Goal: Find specific page/section: Find specific page/section

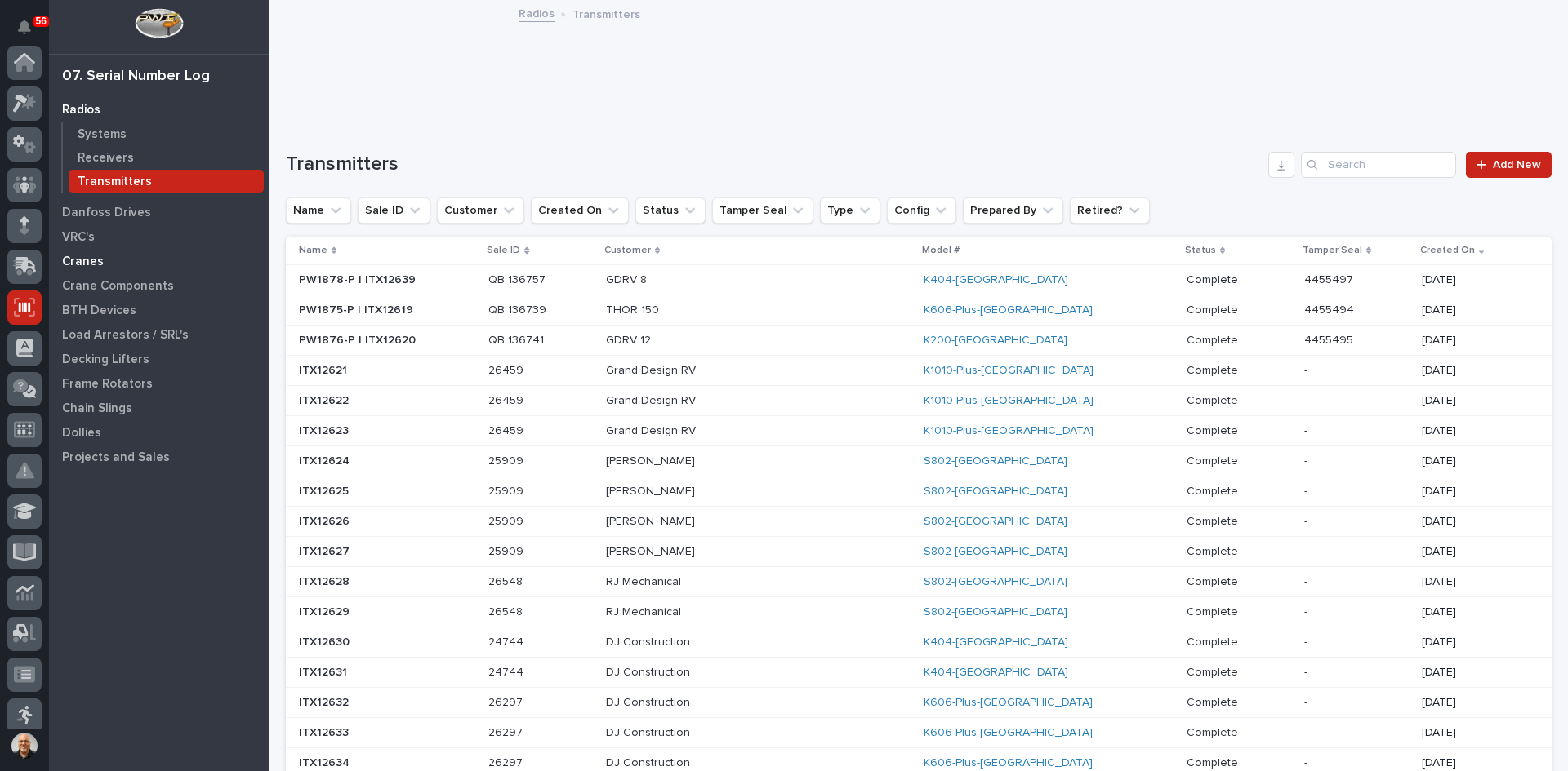
scroll to position [214, 0]
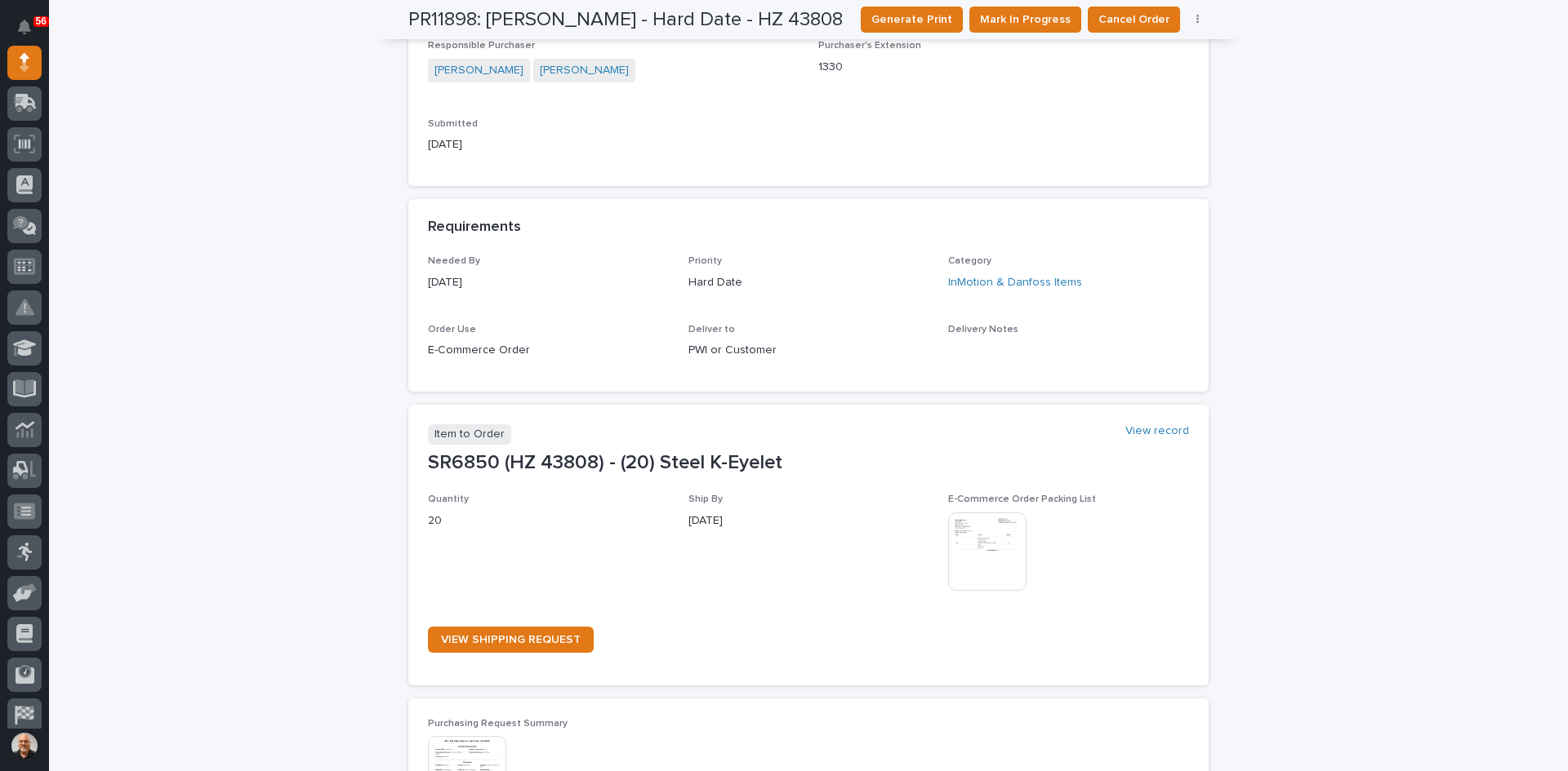
scroll to position [333, 0]
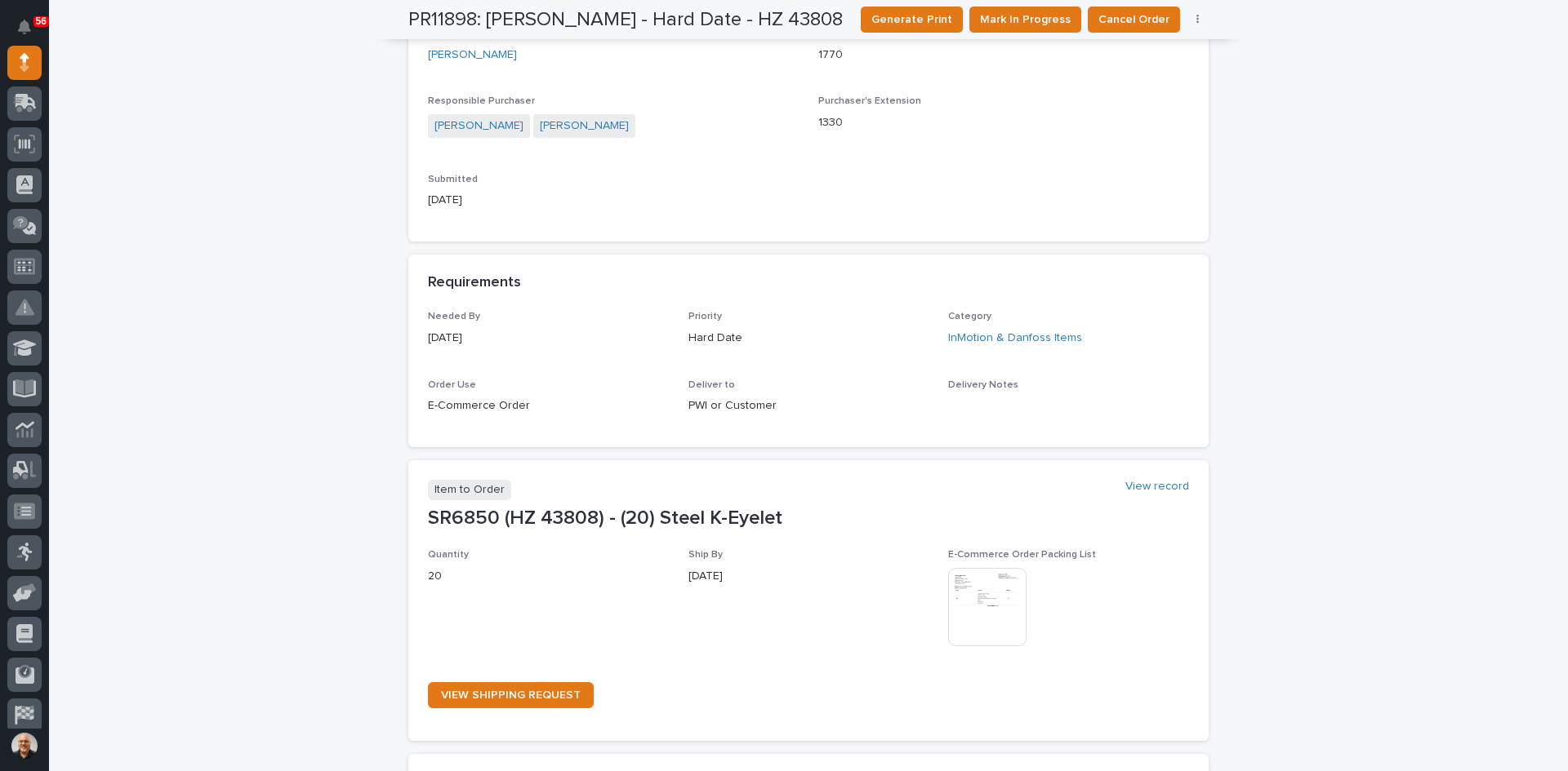
click at [980, 625] on img at bounding box center [986, 607] width 78 height 78
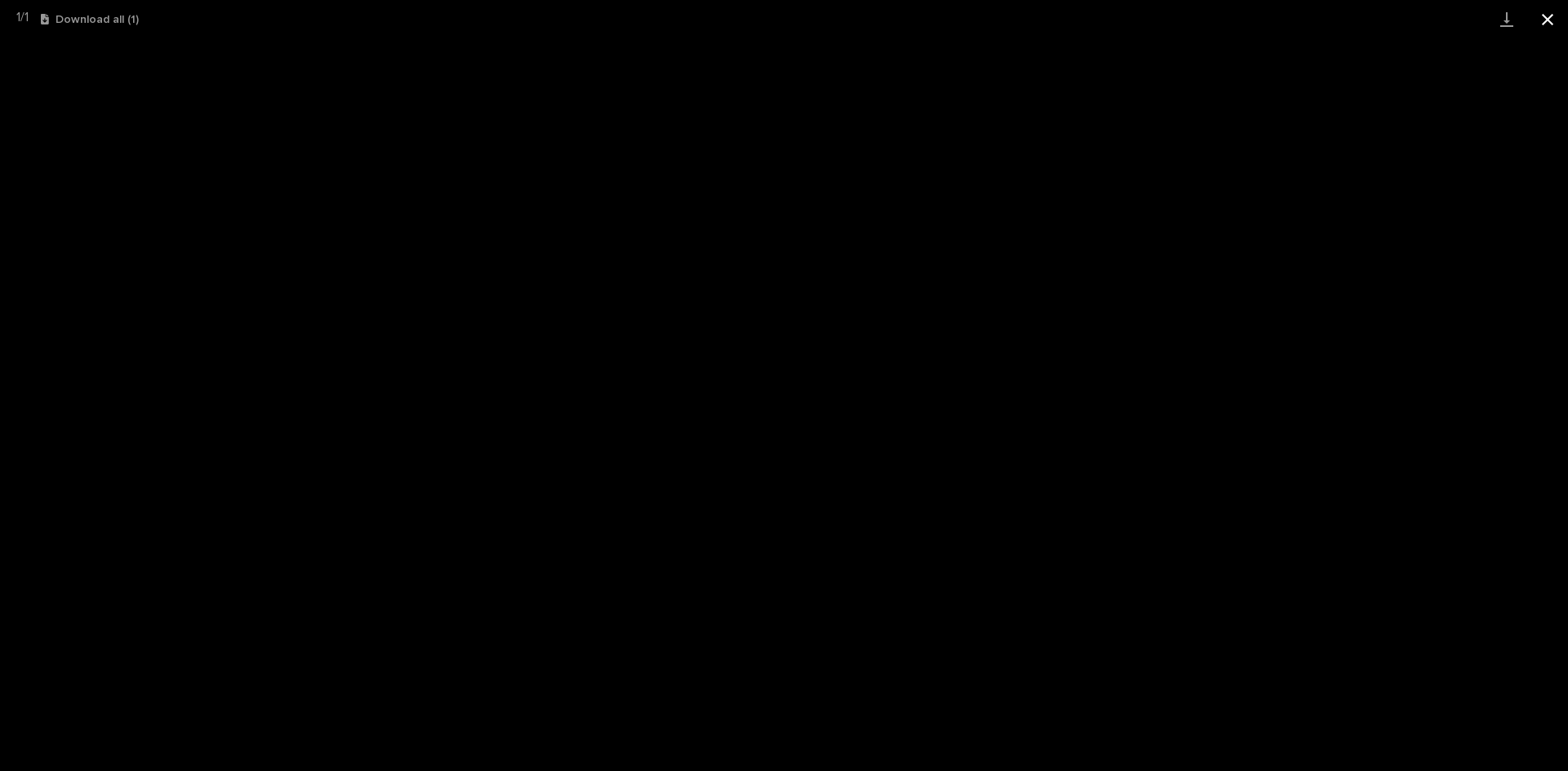
click at [1546, 22] on button "Close gallery" at bounding box center [1546, 19] width 40 height 39
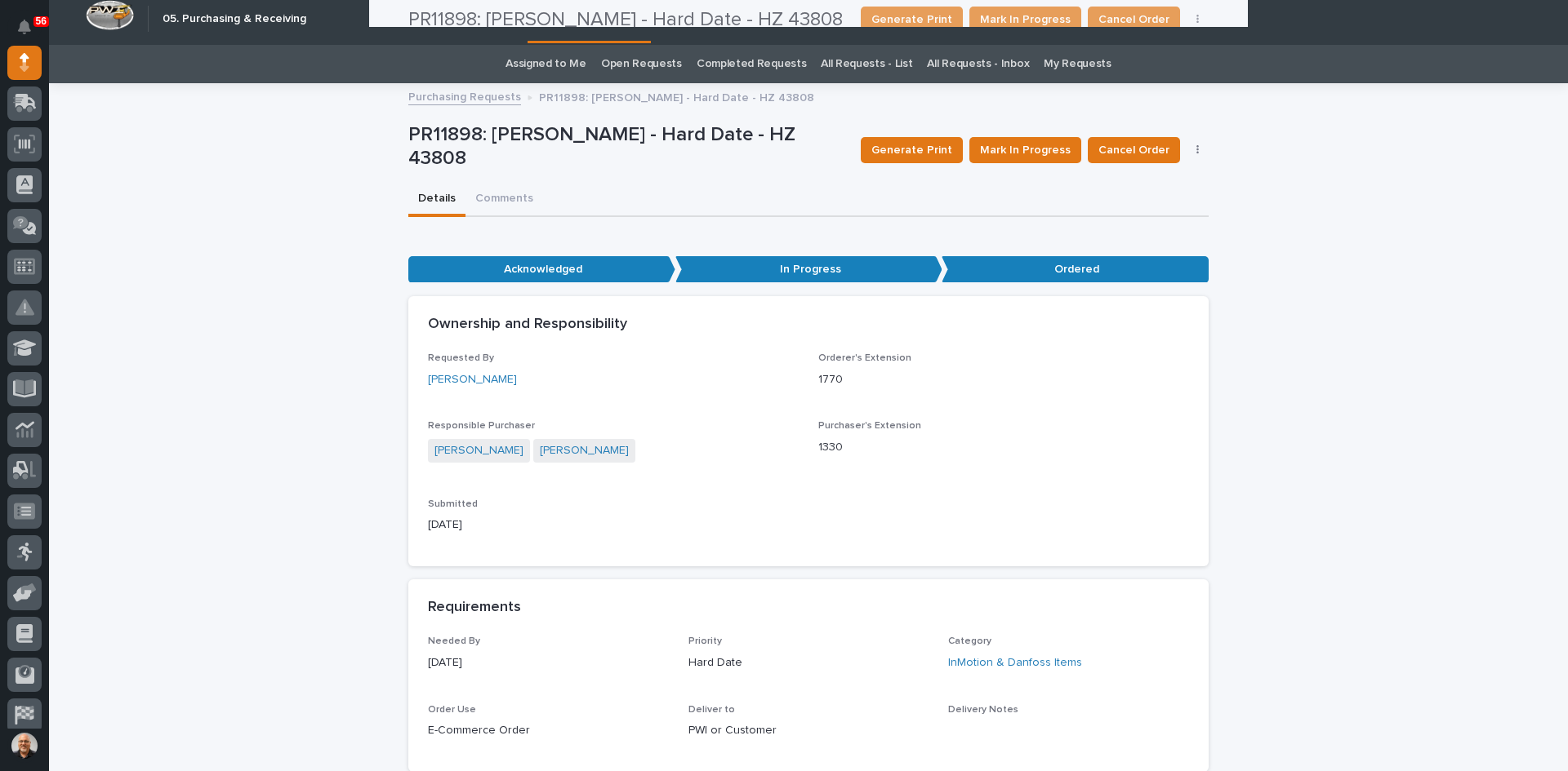
scroll to position [0, 0]
